Goal: Information Seeking & Learning: Understand process/instructions

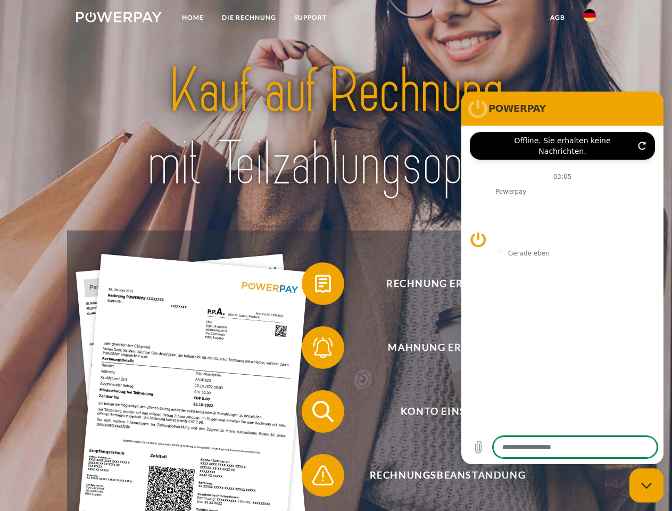
click at [119, 19] on img at bounding box center [119, 17] width 86 height 11
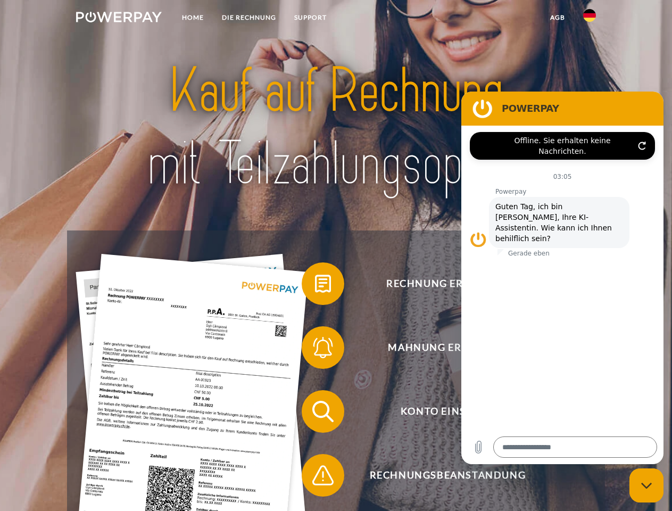
click at [590, 19] on img at bounding box center [589, 15] width 13 height 13
click at [557, 18] on link "agb" at bounding box center [557, 17] width 33 height 19
click at [315, 286] on span at bounding box center [306, 283] width 53 height 53
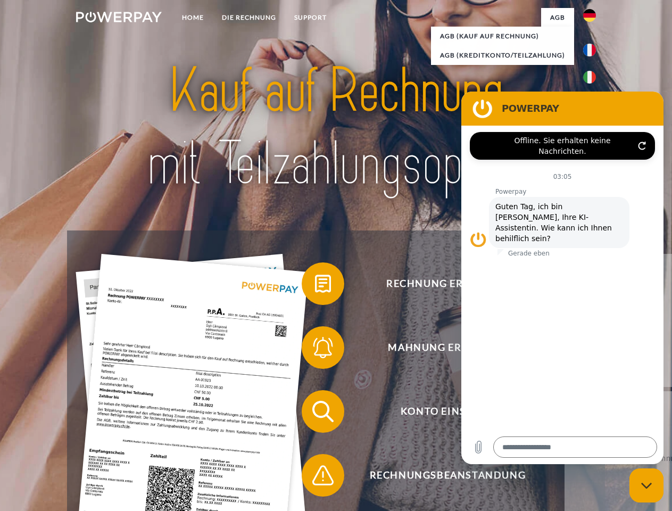
click at [315, 350] on span at bounding box center [306, 347] width 53 height 53
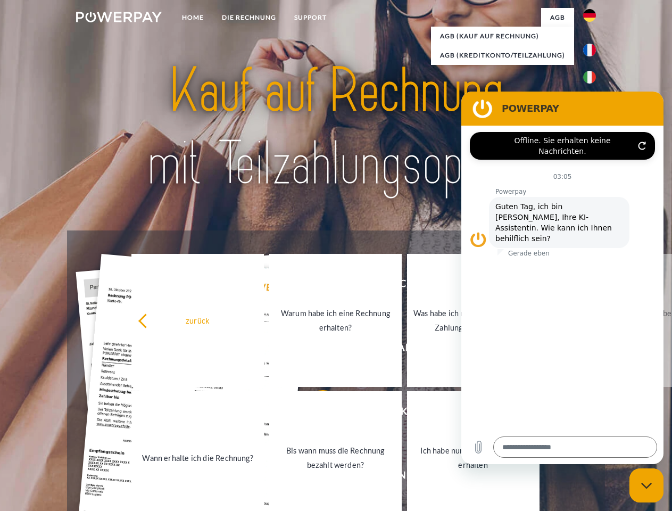
click at [315, 413] on link "Bis wann muss die Rechnung bezahlt werden?" at bounding box center [335, 457] width 133 height 133
click at [315, 477] on span at bounding box center [306, 475] width 53 height 53
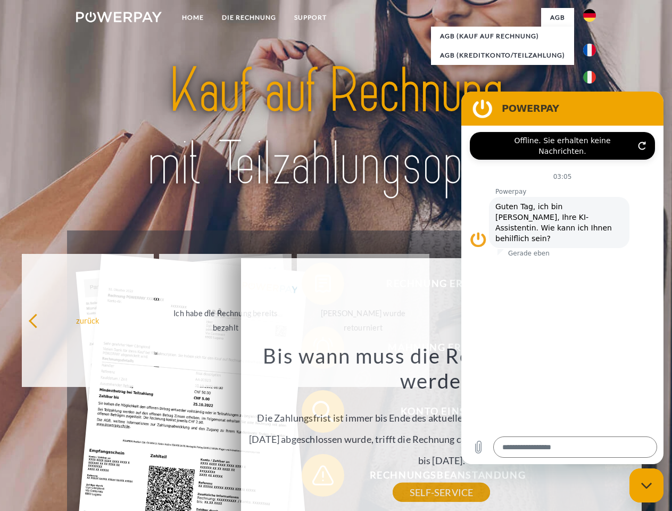
click at [647, 485] on icon "Messaging-Fenster schließen" at bounding box center [646, 485] width 11 height 7
type textarea "*"
